Goal: Book appointment/travel/reservation

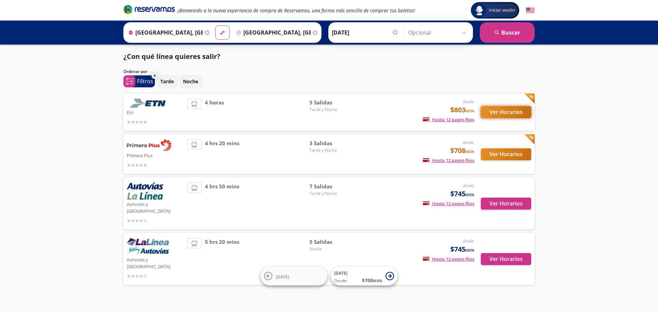
click at [506, 113] on button "Ver Horarios" at bounding box center [506, 112] width 50 height 12
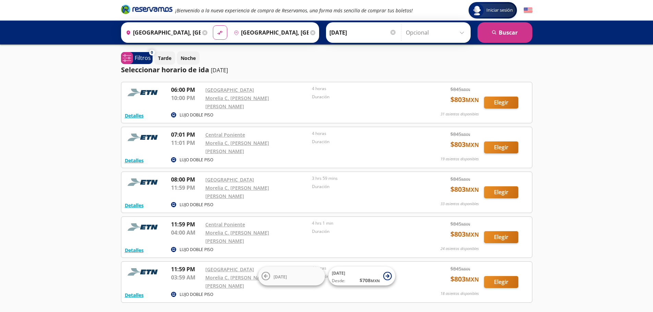
click at [363, 32] on input "[DATE]" at bounding box center [362, 32] width 67 height 17
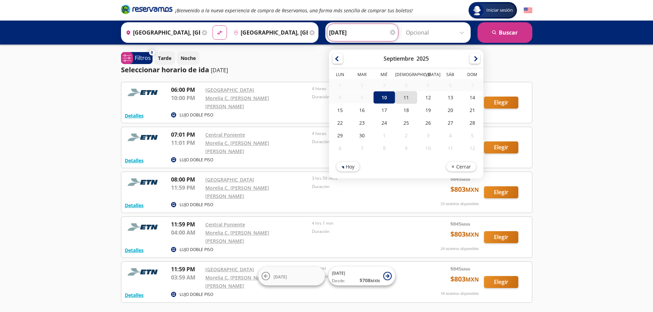
click at [406, 98] on div "11" at bounding box center [406, 97] width 22 height 13
type input "[DATE]"
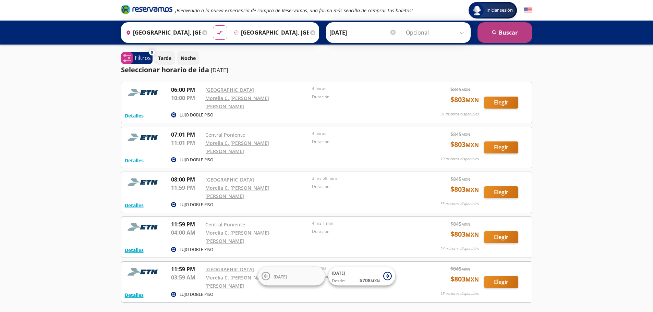
click at [505, 28] on button "search [GEOGRAPHIC_DATA]" at bounding box center [504, 32] width 55 height 21
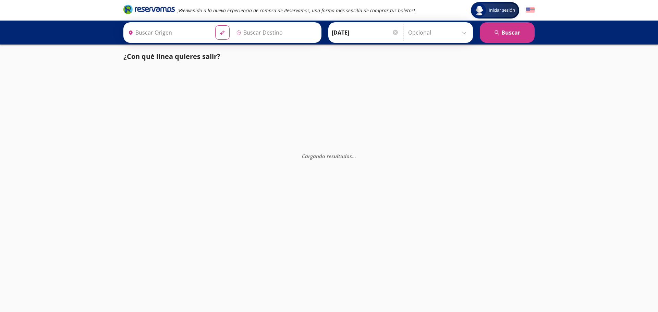
type input "[GEOGRAPHIC_DATA], [GEOGRAPHIC_DATA]"
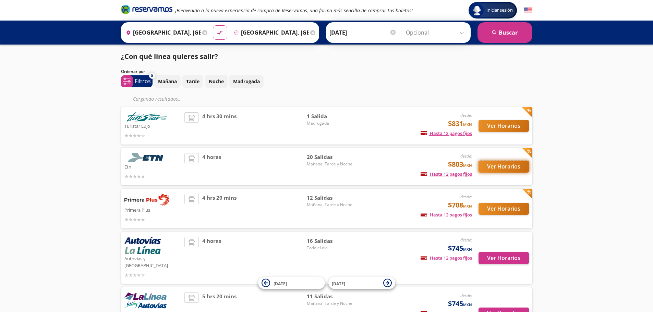
click at [501, 162] on button "Ver Horarios" at bounding box center [503, 167] width 50 height 12
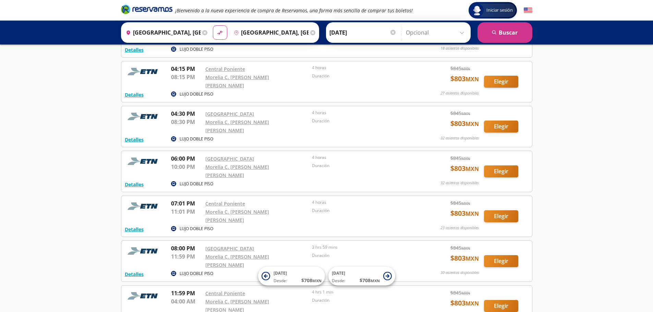
scroll to position [640, 0]
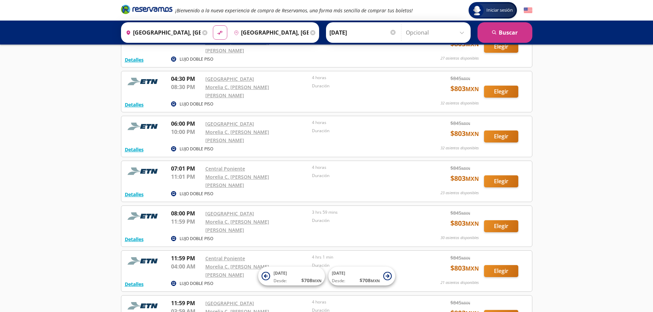
click at [279, 31] on input "[GEOGRAPHIC_DATA], [GEOGRAPHIC_DATA]" at bounding box center [269, 32] width 77 height 17
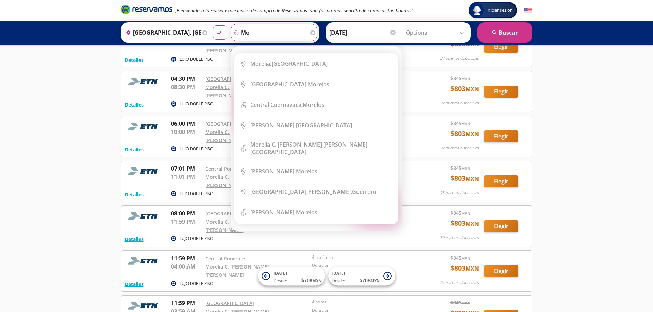
type input "m"
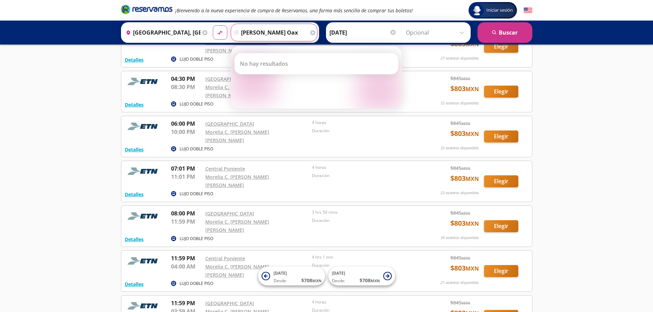
type input "[PERSON_NAME] oax"
